Goal: Find specific fact: Find contact information

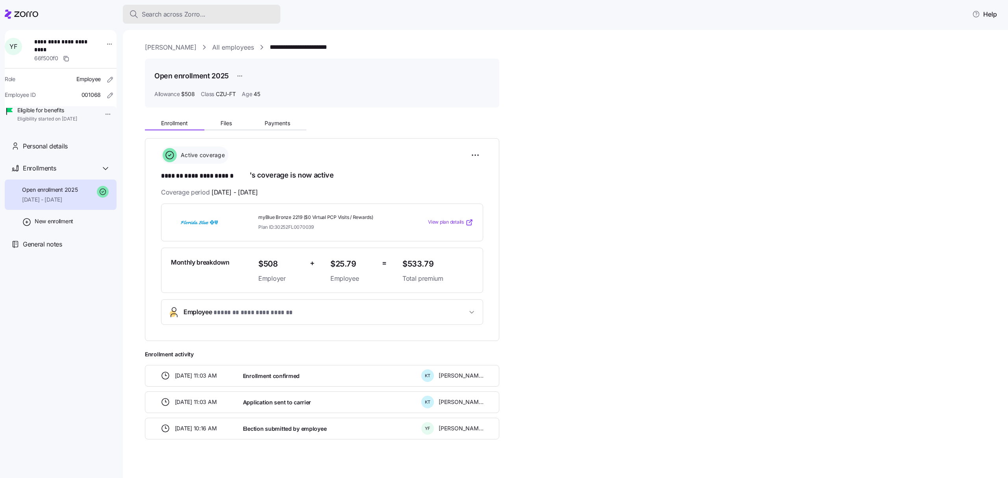
drag, startPoint x: 0, startPoint y: 0, endPoint x: 194, endPoint y: 14, distance: 194.2
click at [194, 14] on span "Search across Zorro..." at bounding box center [174, 14] width 64 height 10
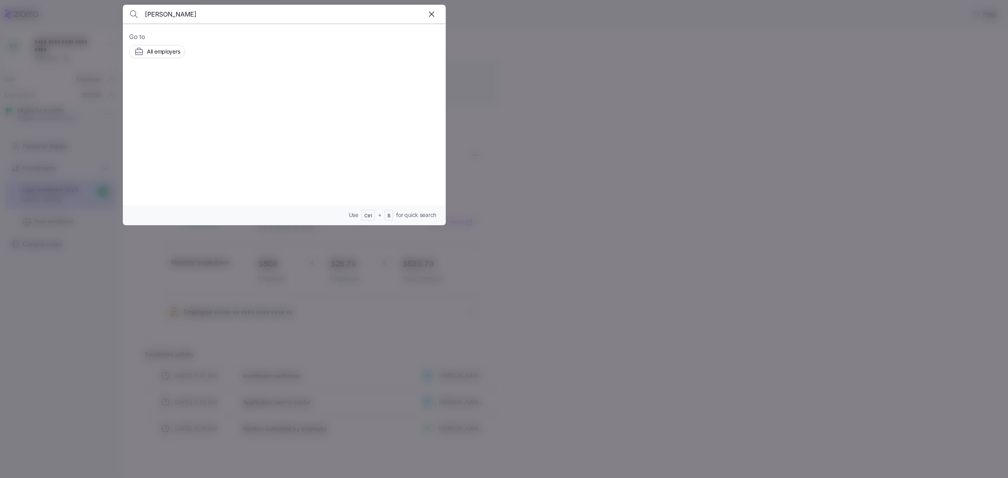
type input "[PERSON_NAME]"
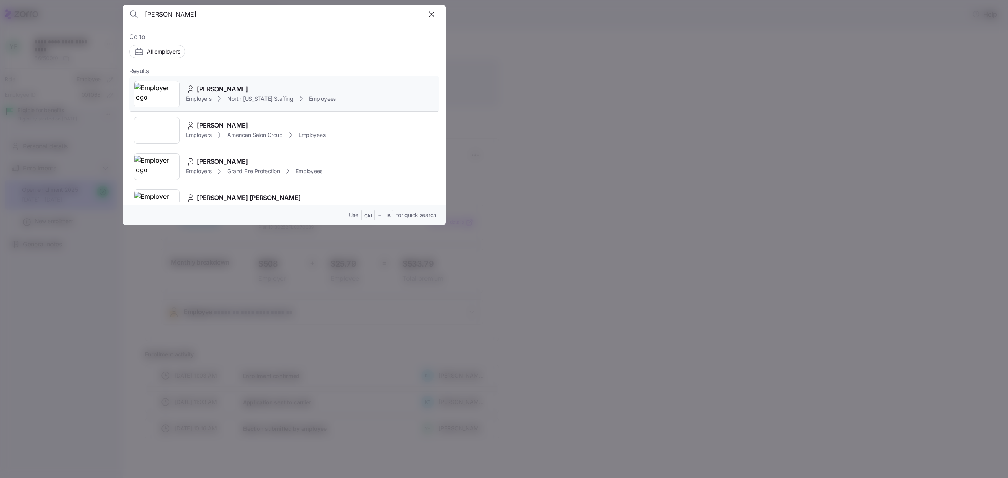
click at [227, 92] on span "[PERSON_NAME]" at bounding box center [222, 89] width 51 height 10
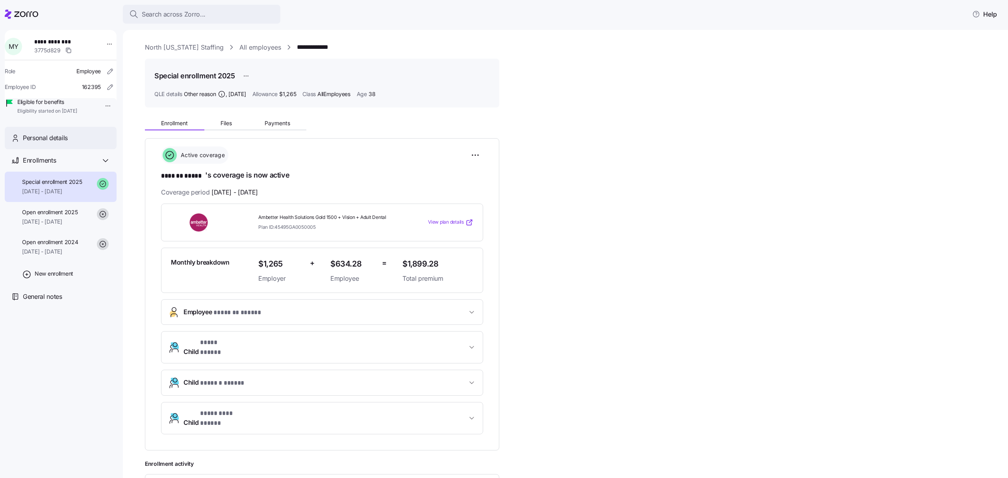
click at [81, 143] on div "Personal details" at bounding box center [66, 138] width 87 height 10
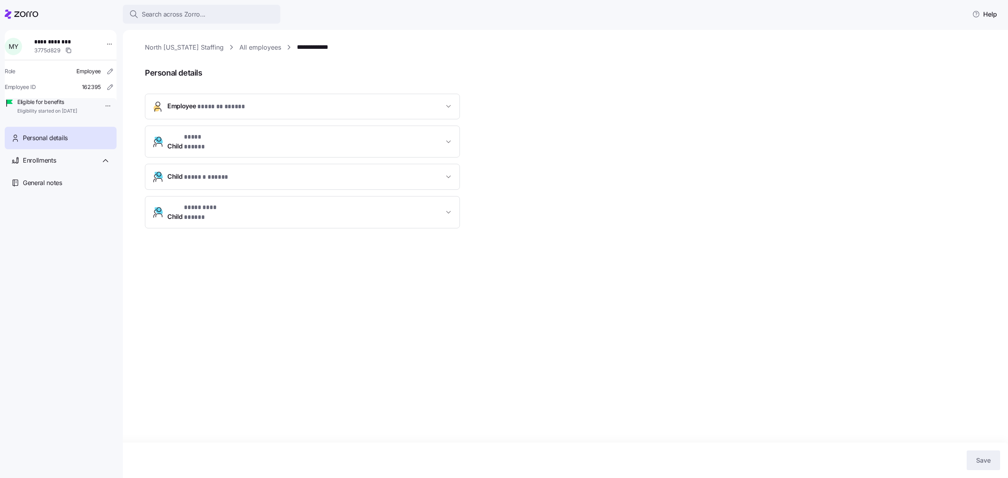
click at [252, 98] on button "Employee * ******* ***** *" at bounding box center [302, 106] width 314 height 25
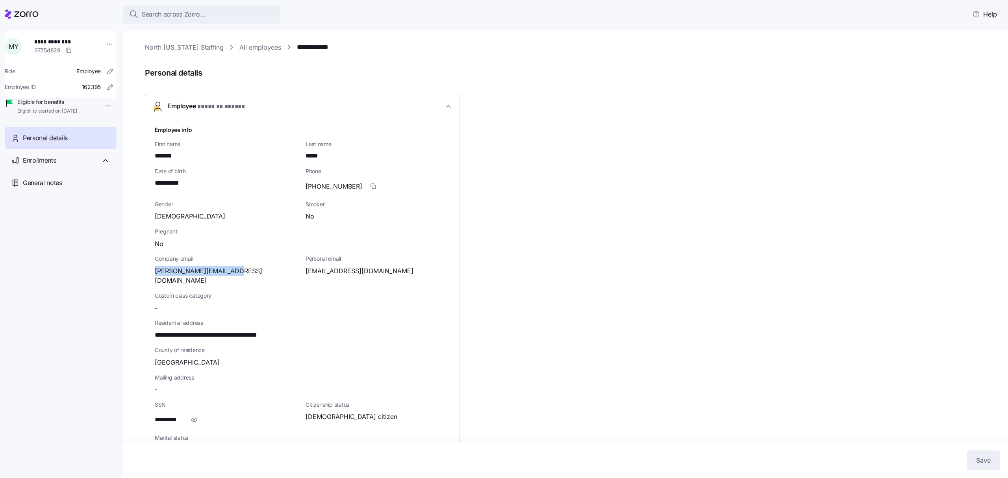
drag, startPoint x: 236, startPoint y: 271, endPoint x: 156, endPoint y: 276, distance: 80.1
click at [156, 276] on div "Company email [PERSON_NAME][EMAIL_ADDRESS][DOMAIN_NAME]" at bounding box center [227, 270] width 151 height 37
copy span "[PERSON_NAME][EMAIL_ADDRESS][DOMAIN_NAME]"
click at [46, 165] on span "Enrollments" at bounding box center [39, 160] width 33 height 10
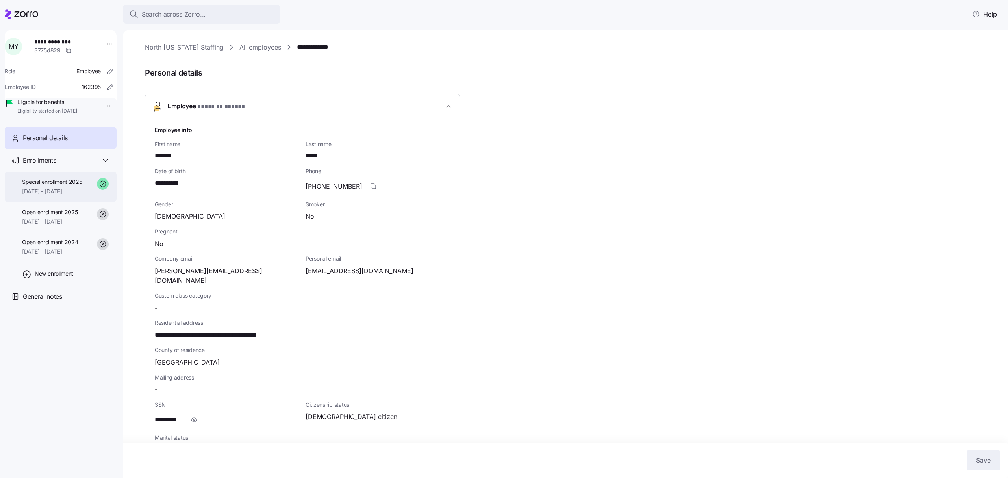
click at [50, 186] on span "Special enrollment 2025" at bounding box center [52, 182] width 60 height 8
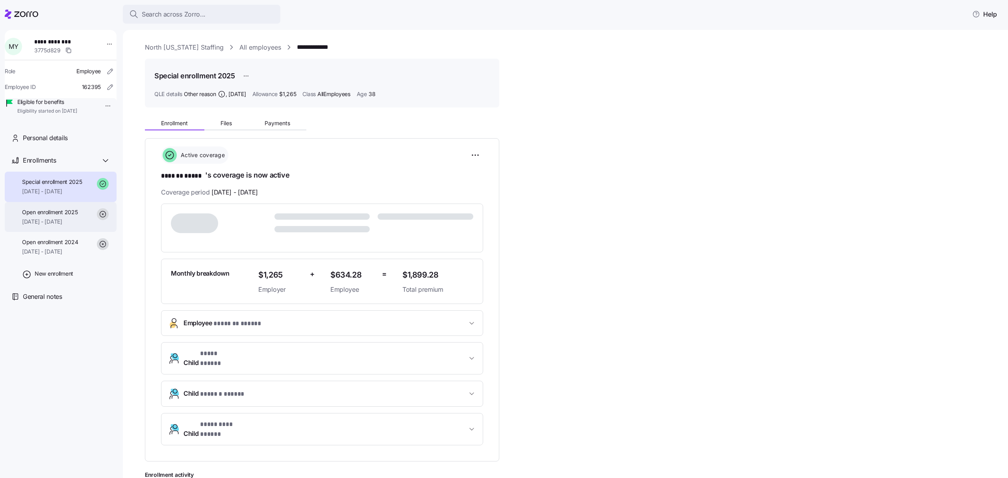
click at [59, 216] on span "Open enrollment 2025" at bounding box center [49, 212] width 55 height 8
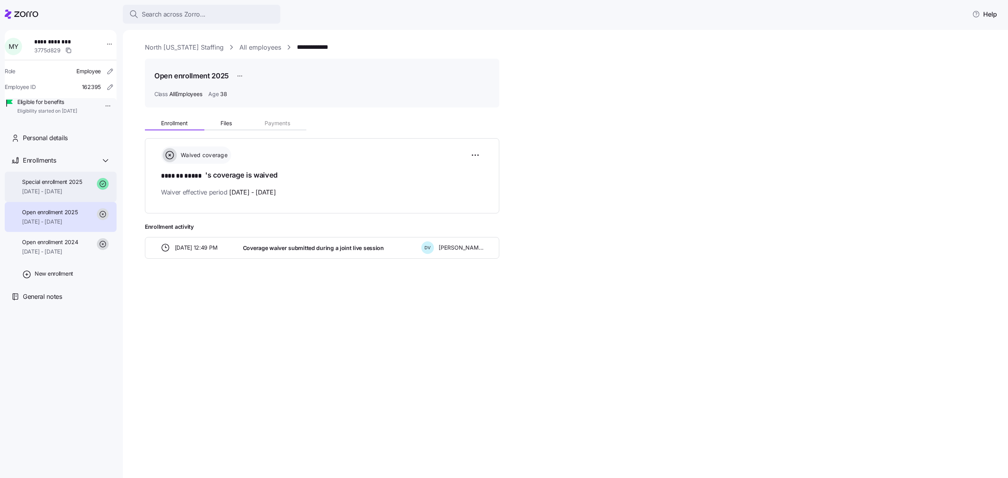
click at [74, 196] on div "Special enrollment 2025 [DATE] - [DATE]" at bounding box center [52, 187] width 60 height 18
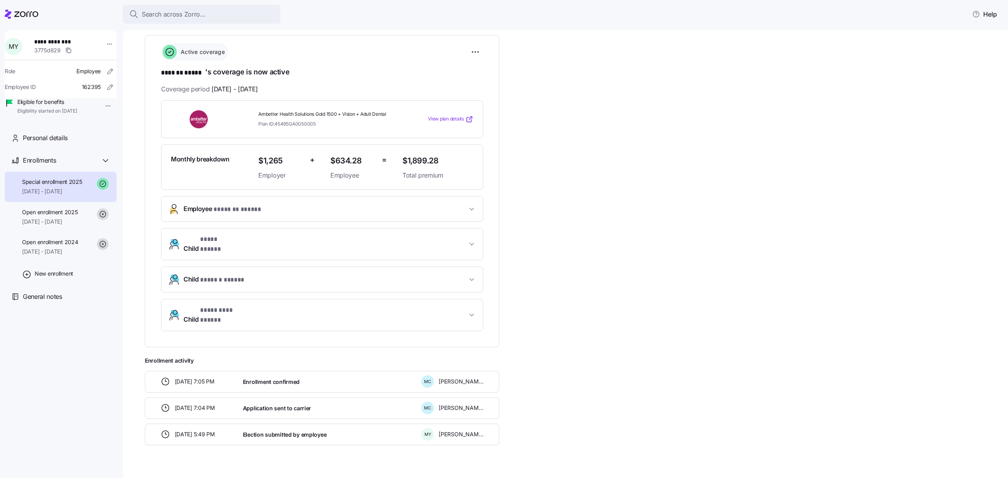
scroll to position [107, 0]
